Goal: Register for event/course

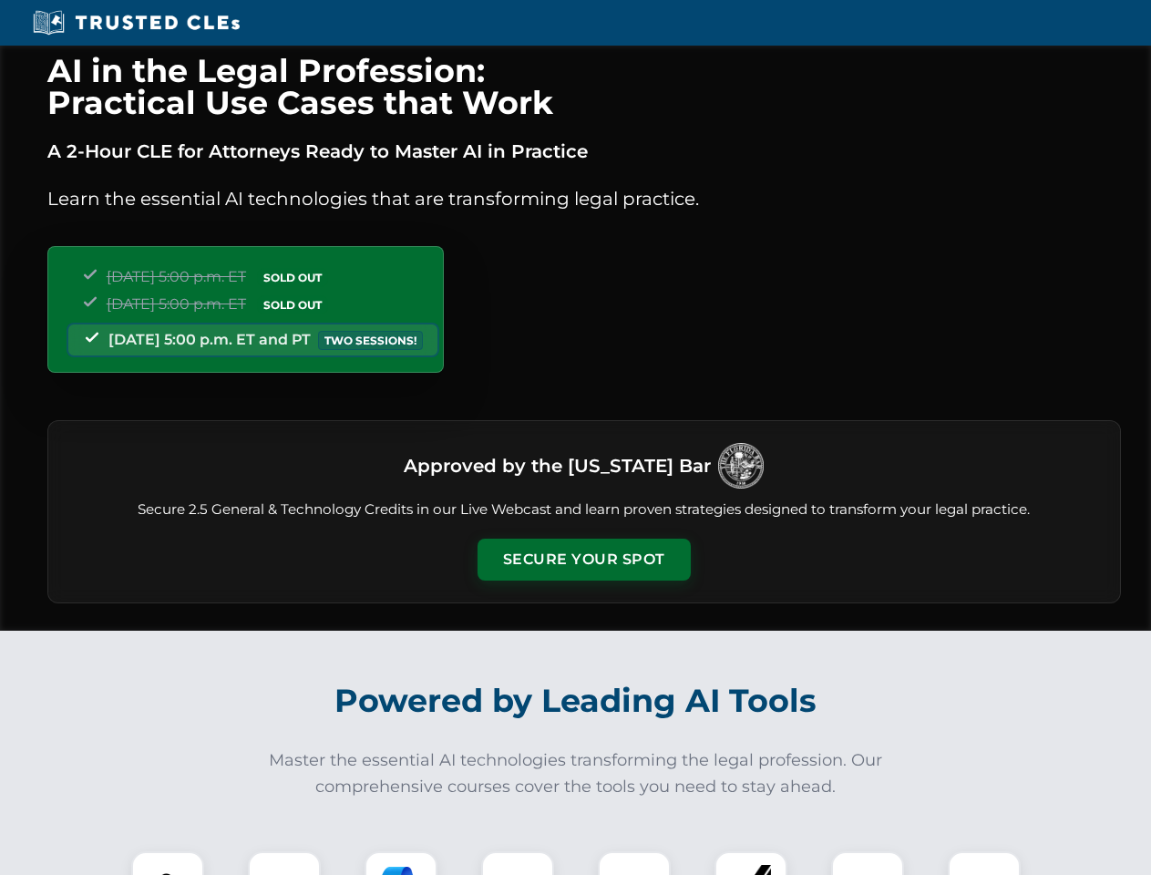
click at [583, 559] on button "Secure Your Spot" at bounding box center [583, 559] width 213 height 42
click at [168, 863] on img at bounding box center [167, 887] width 53 height 53
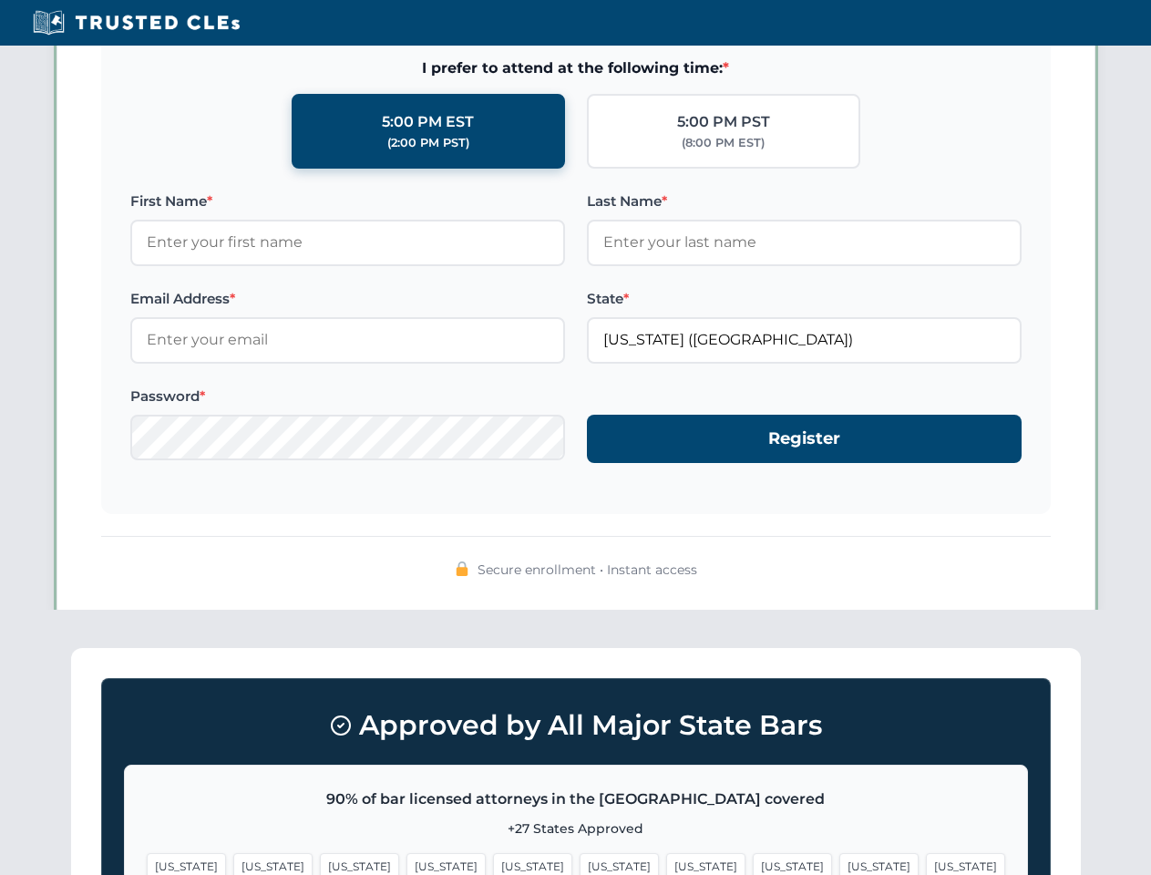
click at [666, 863] on span "[US_STATE]" at bounding box center [705, 866] width 79 height 26
click at [839, 863] on span "[US_STATE]" at bounding box center [878, 866] width 79 height 26
